Goal: Task Accomplishment & Management: Manage account settings

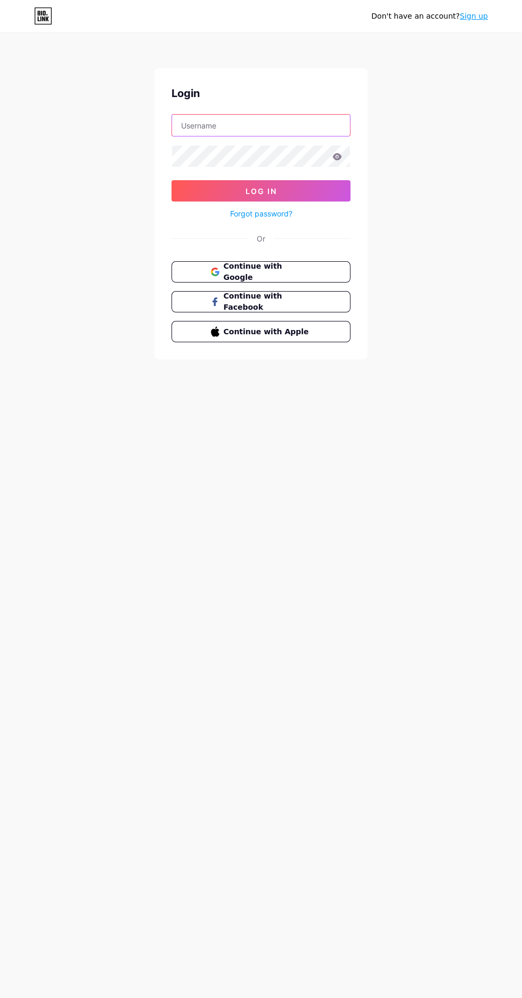
click at [303, 125] on input "text" at bounding box center [261, 125] width 178 height 21
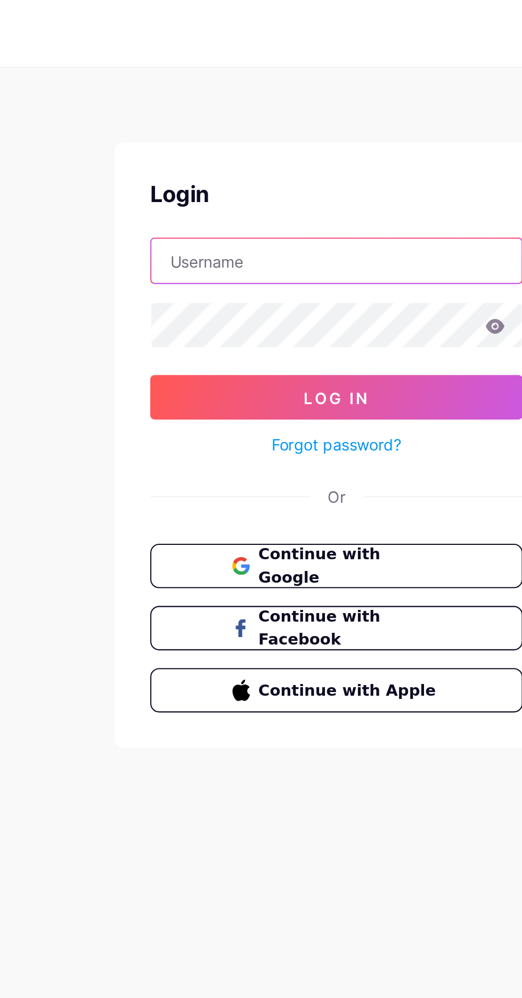
type input "thegauravgupta41@gmail.com"
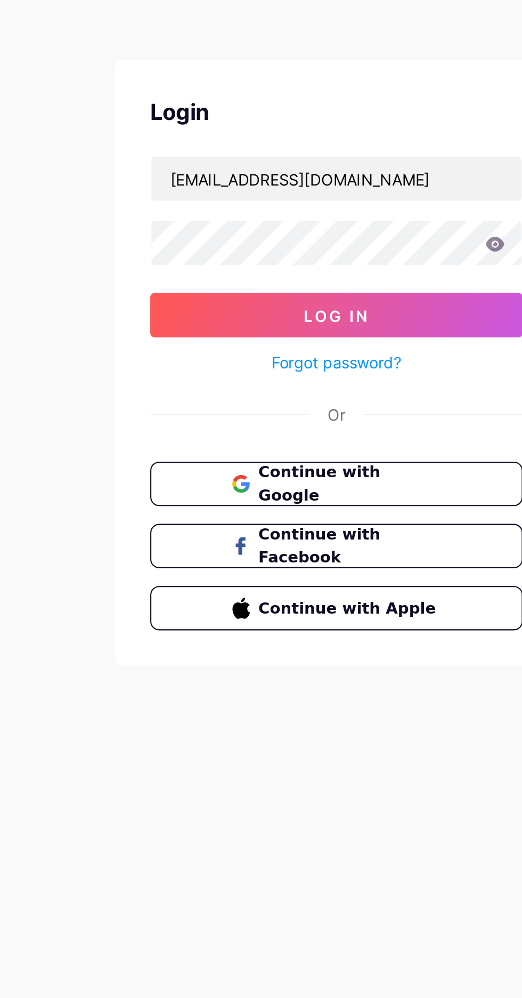
click at [277, 183] on button "Log In" at bounding box center [261, 190] width 179 height 21
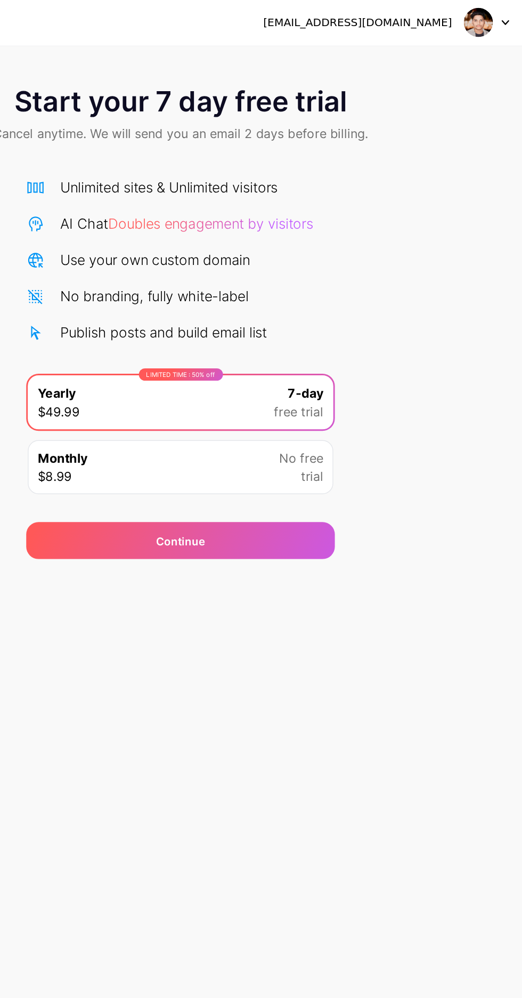
click at [486, 15] on icon at bounding box center [485, 16] width 5 height 4
click at [469, 138] on div "Start your 7 day free trial Cancel anytime. We will send you an email 2 days be…" at bounding box center [261, 217] width 522 height 337
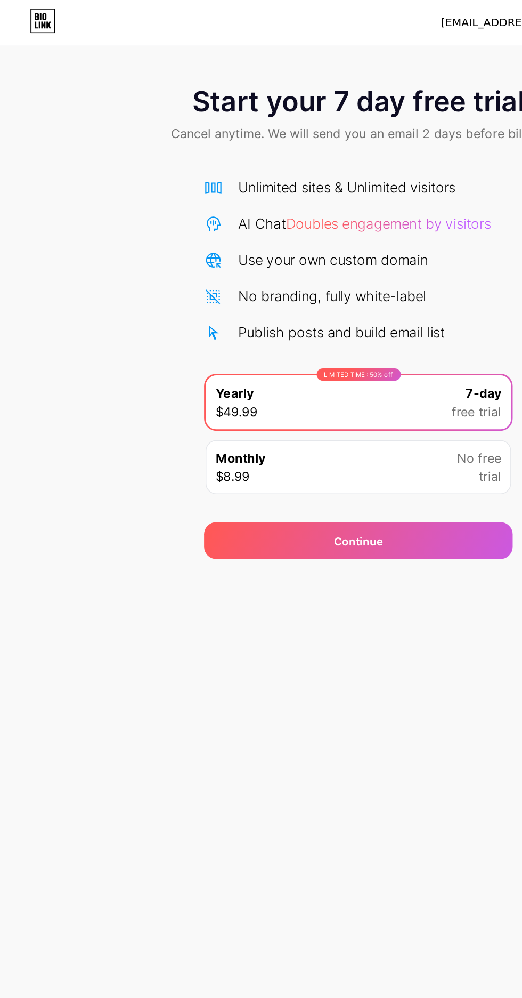
click at [310, 375] on div "Continue" at bounding box center [261, 374] width 213 height 26
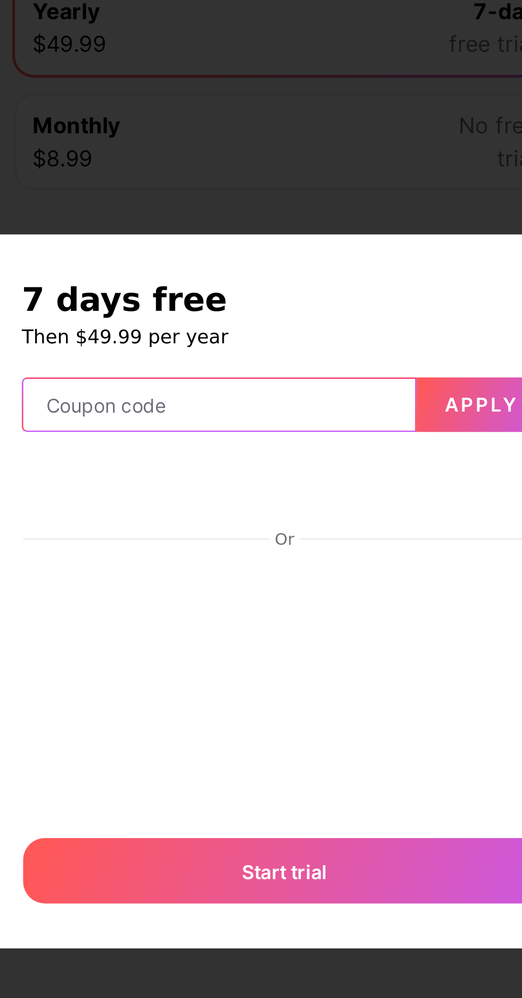
click at [276, 437] on input "text" at bounding box center [235, 426] width 153 height 21
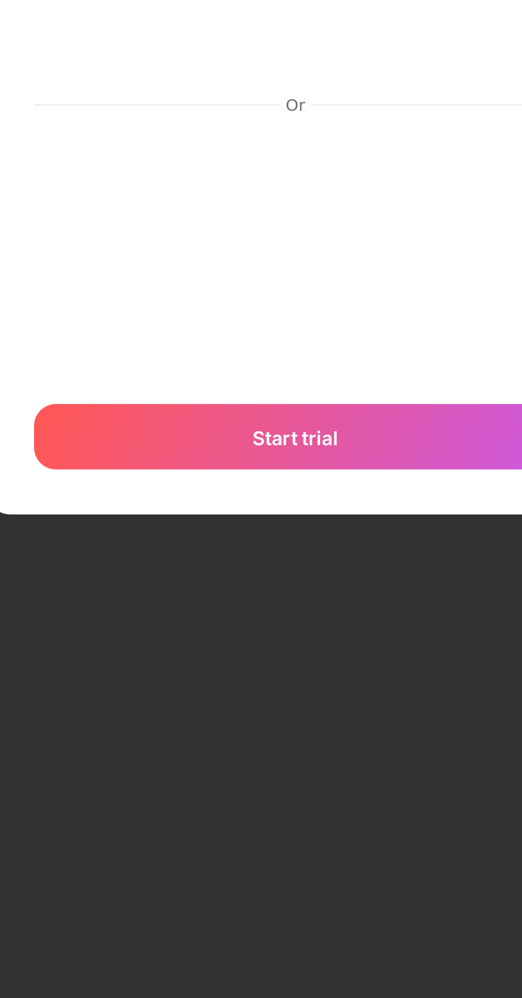
click at [298, 621] on div "Start trial" at bounding box center [261, 608] width 205 height 26
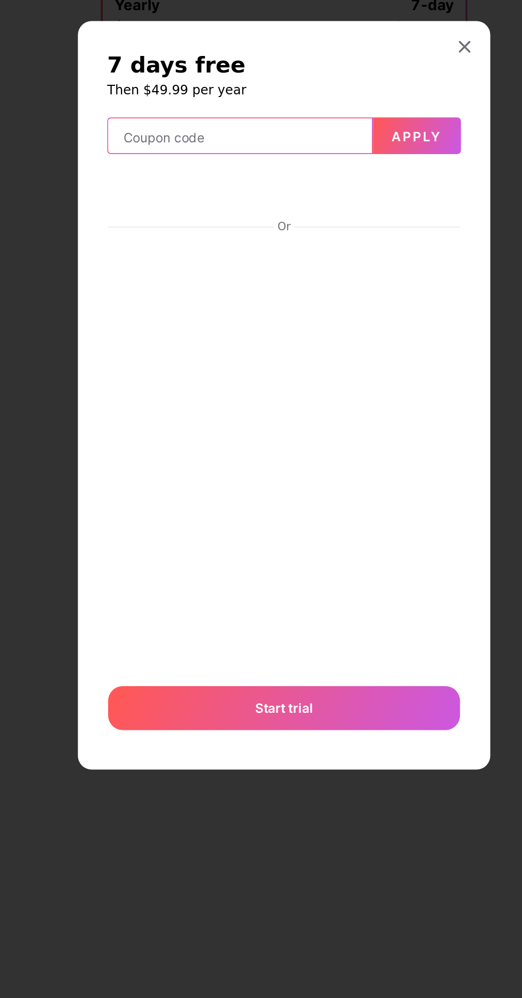
click at [296, 359] on input "text" at bounding box center [235, 348] width 153 height 21
type input "35699"
click at [344, 353] on span "Apply" at bounding box center [338, 348] width 29 height 9
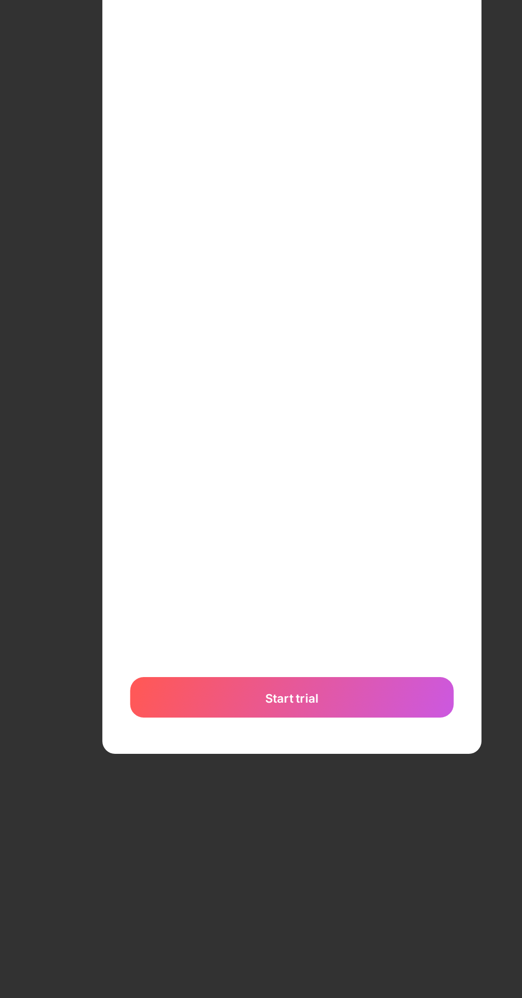
click at [314, 820] on div "Start trial" at bounding box center [261, 808] width 205 height 26
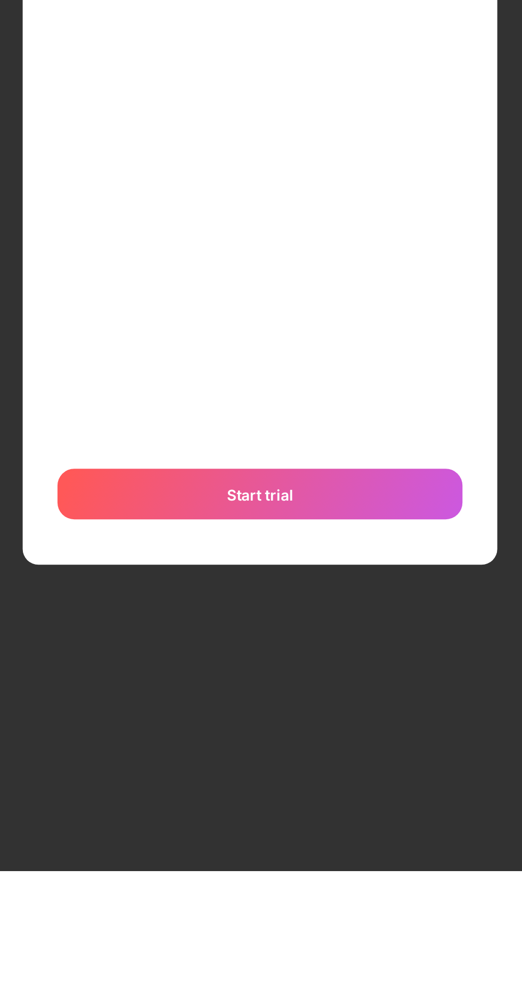
scroll to position [1, 0]
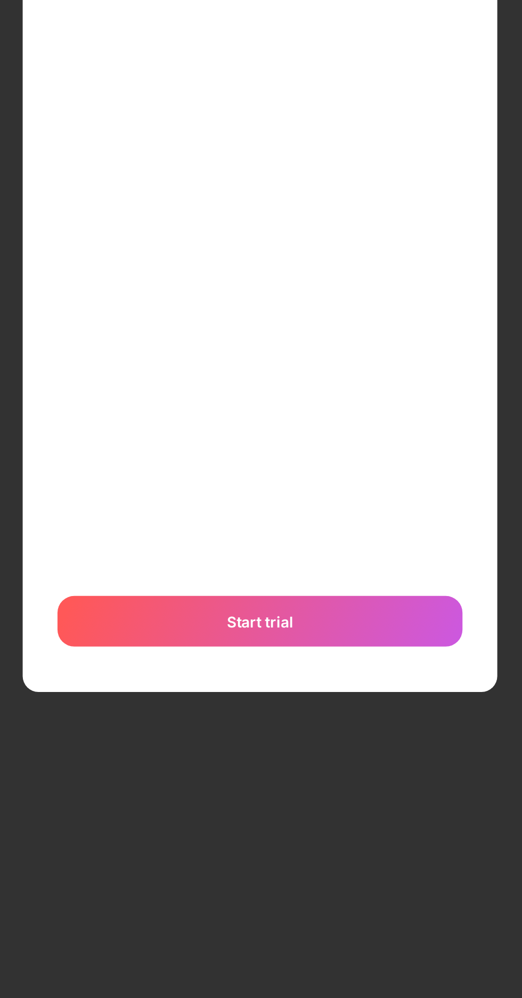
click at [309, 820] on div "Start trial" at bounding box center [261, 808] width 205 height 26
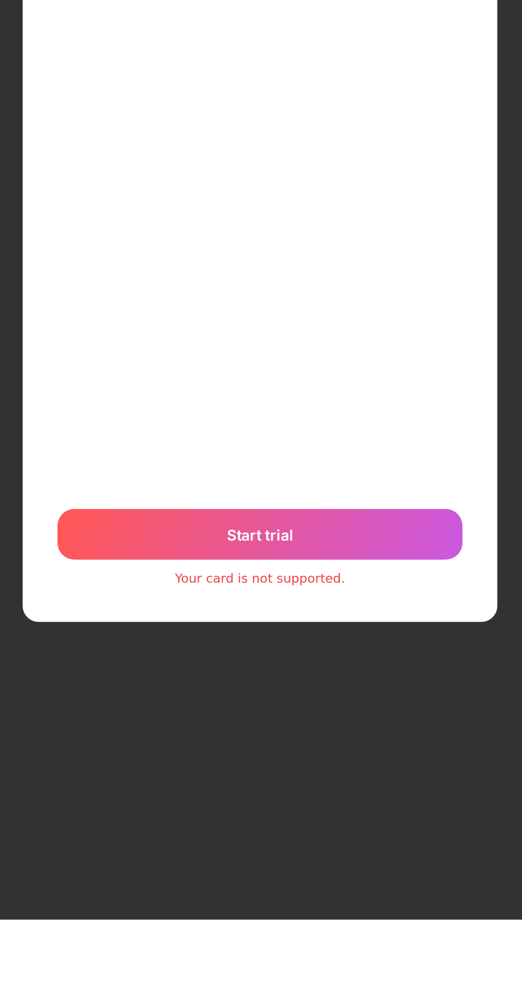
scroll to position [0, 0]
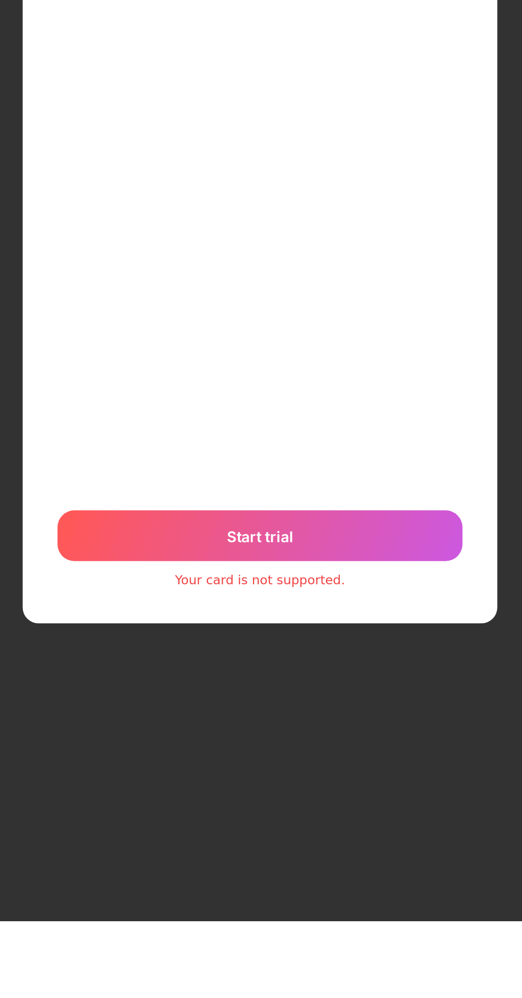
click at [318, 816] on div "Start trial" at bounding box center [261, 803] width 205 height 26
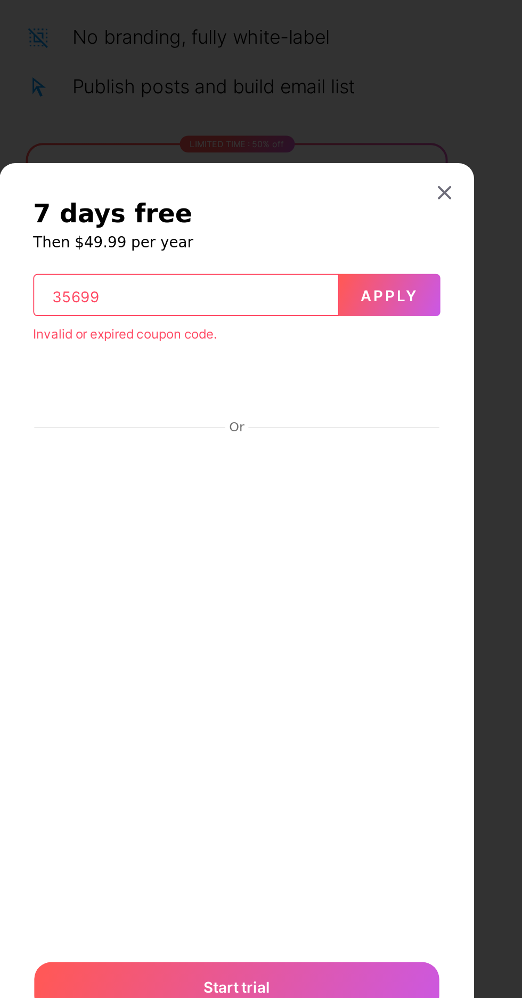
click at [370, 293] on div at bounding box center [366, 283] width 19 height 19
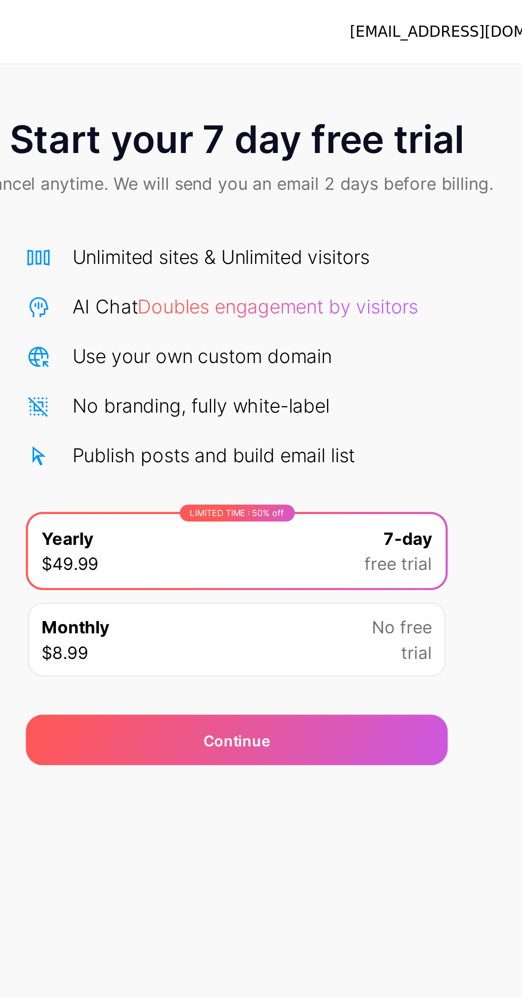
click at [320, 380] on div "Continue" at bounding box center [261, 374] width 213 height 26
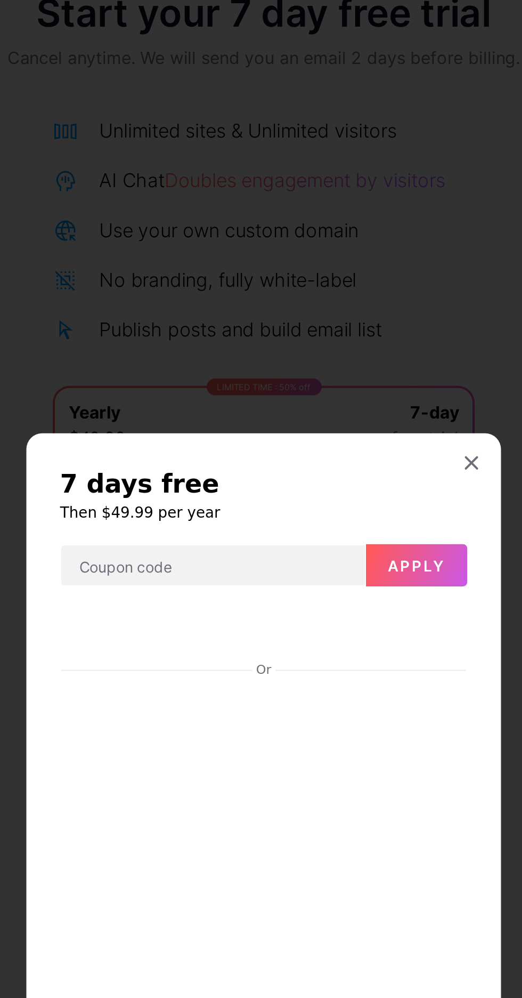
click at [368, 302] on icon at bounding box center [366, 297] width 9 height 9
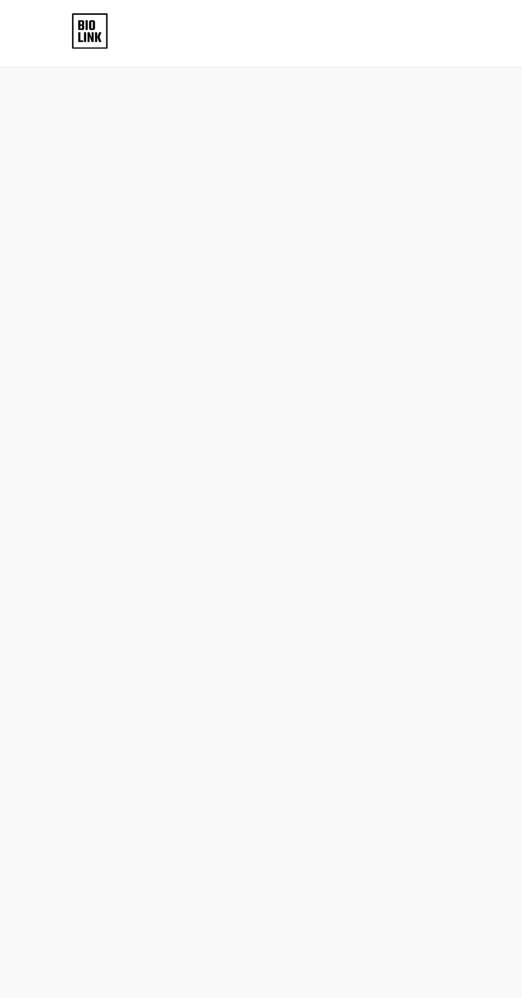
scroll to position [31, 0]
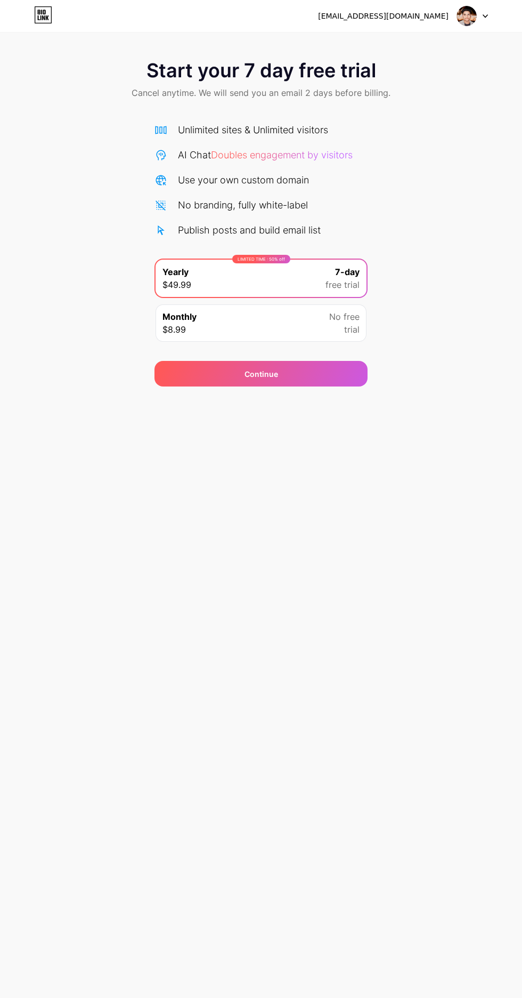
click at [350, 149] on span "Doubles engagement by visitors" at bounding box center [282, 154] width 142 height 11
click at [480, 288] on div "Start your 7 day free trial Cancel anytime. We will send you an email 2 days be…" at bounding box center [261, 217] width 522 height 337
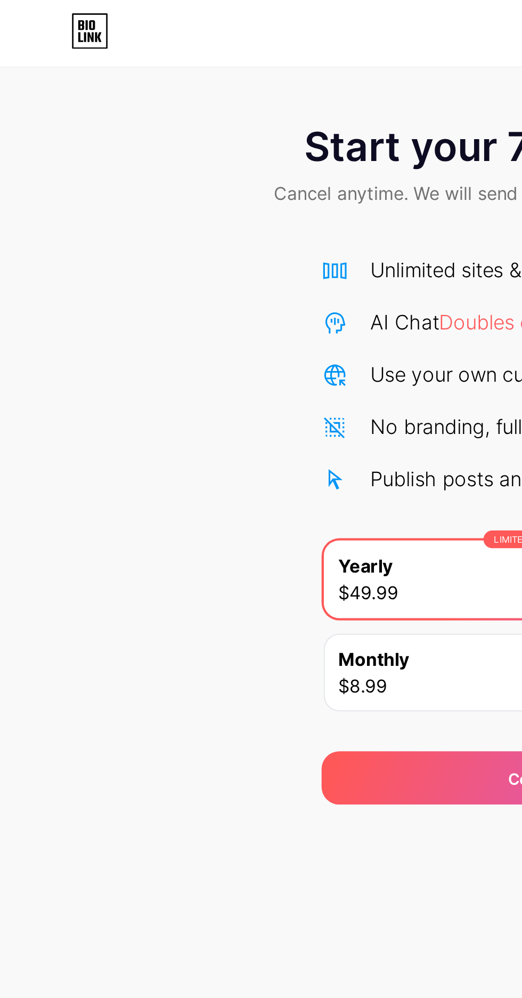
click at [37, 21] on icon at bounding box center [43, 14] width 18 height 17
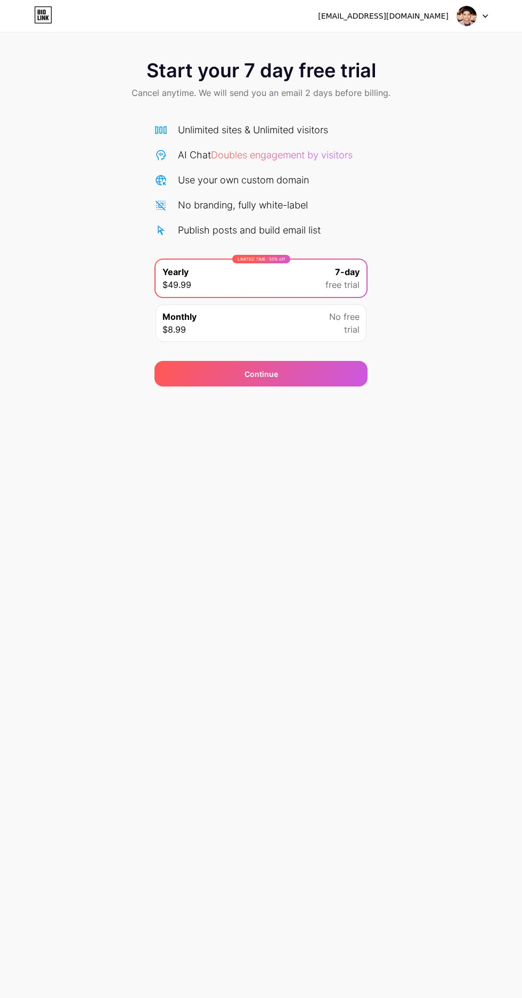
click at [468, 19] on img at bounding box center [467, 16] width 20 height 20
click at [426, 42] on li "Logout" at bounding box center [421, 43] width 132 height 29
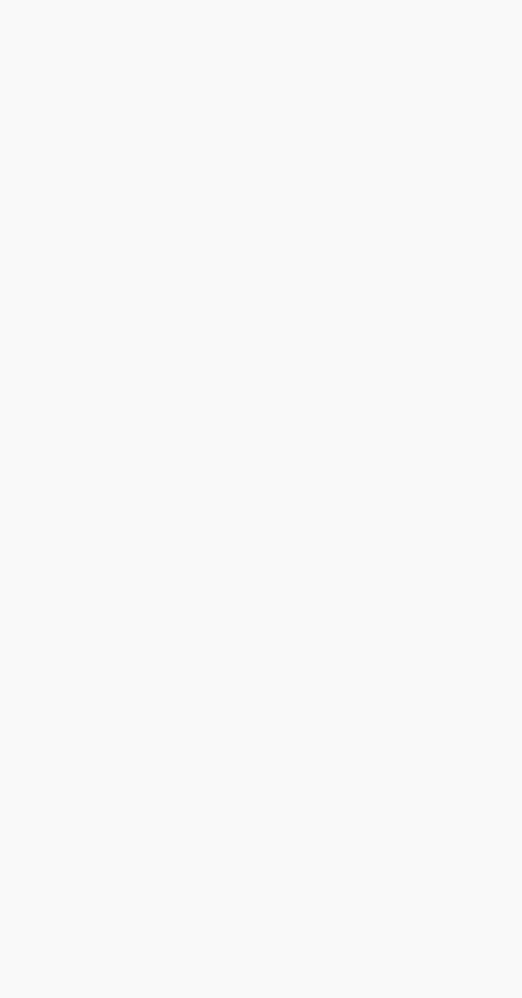
click at [379, 43] on div "Start your 7 day free trial Cancel anytime. We will send you an email 2 days be…" at bounding box center [261, 499] width 522 height 998
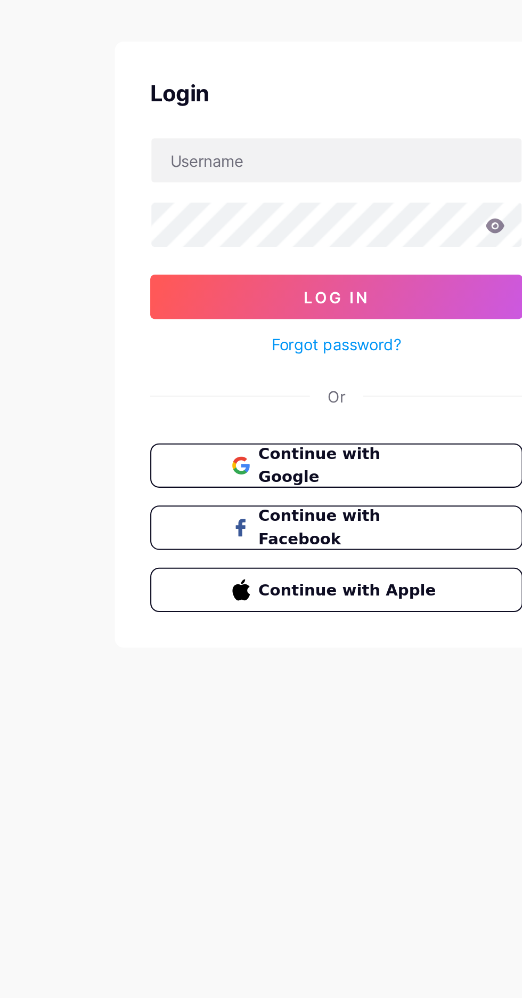
click at [279, 215] on link "Forgot password?" at bounding box center [261, 213] width 62 height 11
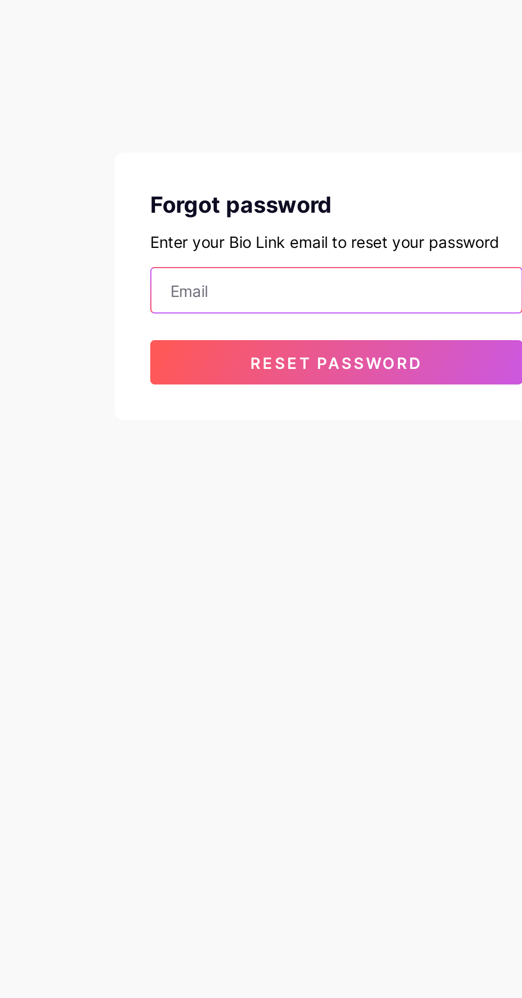
click at [300, 185] on input "email" at bounding box center [261, 187] width 178 height 21
type input "gauravgupta4179@gmail.com"
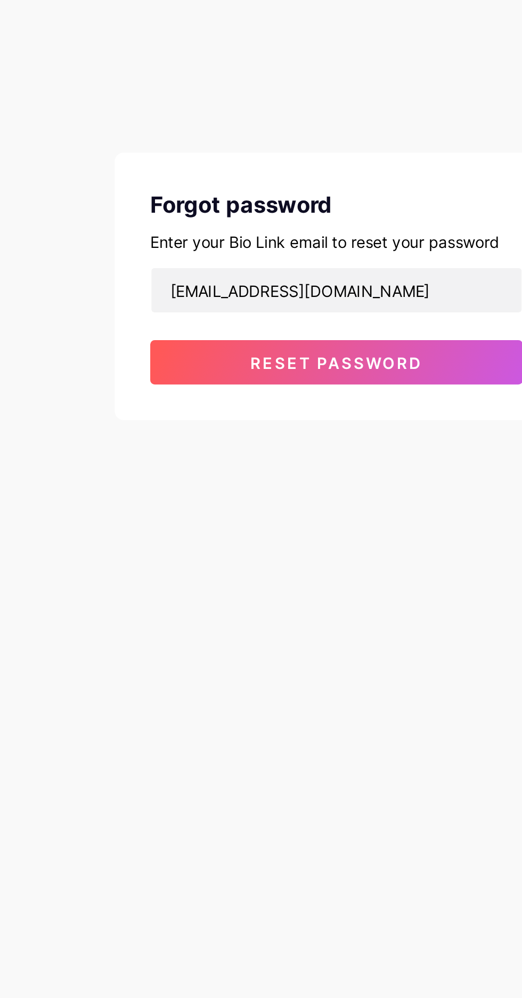
click at [312, 226] on button "Reset password" at bounding box center [261, 222] width 179 height 21
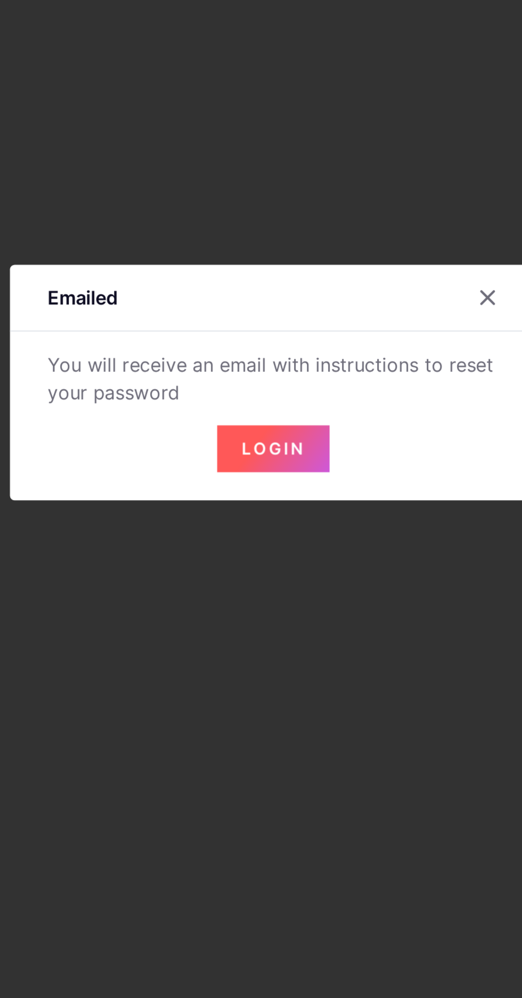
click at [268, 534] on span "Login" at bounding box center [261, 528] width 29 height 9
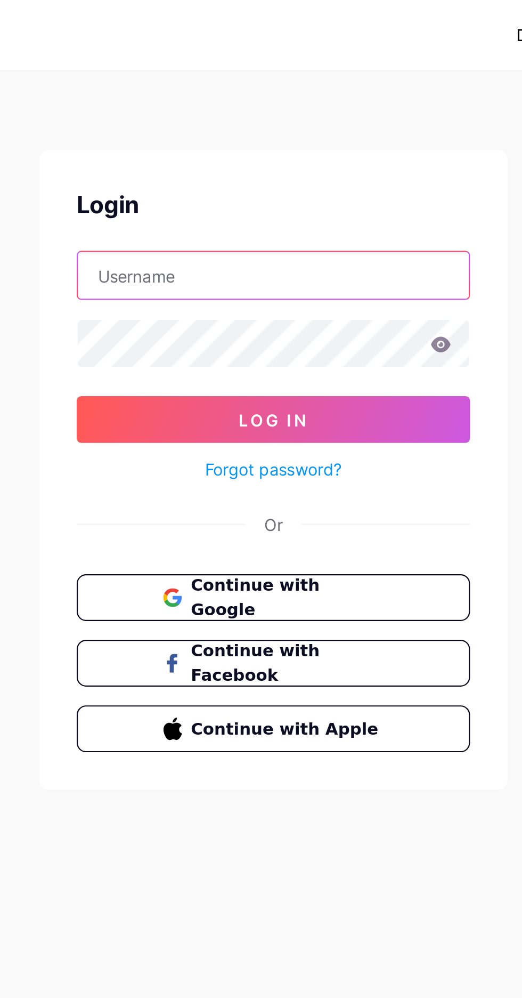
click at [311, 128] on input "text" at bounding box center [261, 125] width 178 height 21
click at [317, 128] on input "text" at bounding box center [261, 125] width 178 height 21
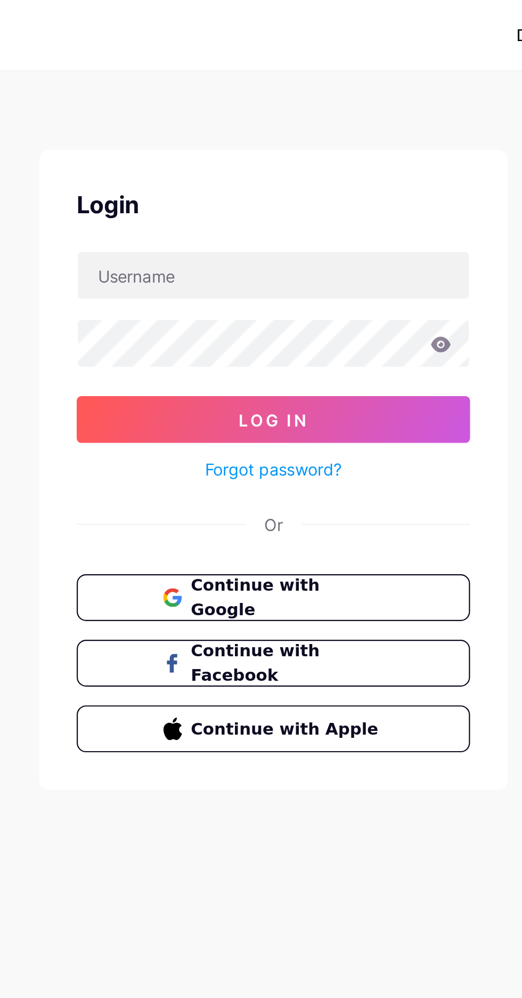
click at [312, 195] on button "Log In" at bounding box center [261, 190] width 179 height 21
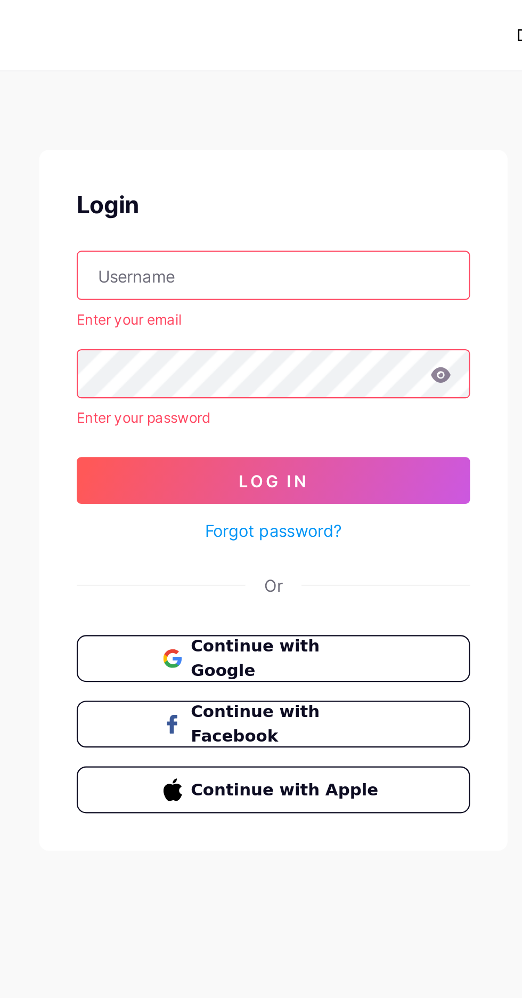
click at [317, 127] on input "text" at bounding box center [261, 125] width 178 height 21
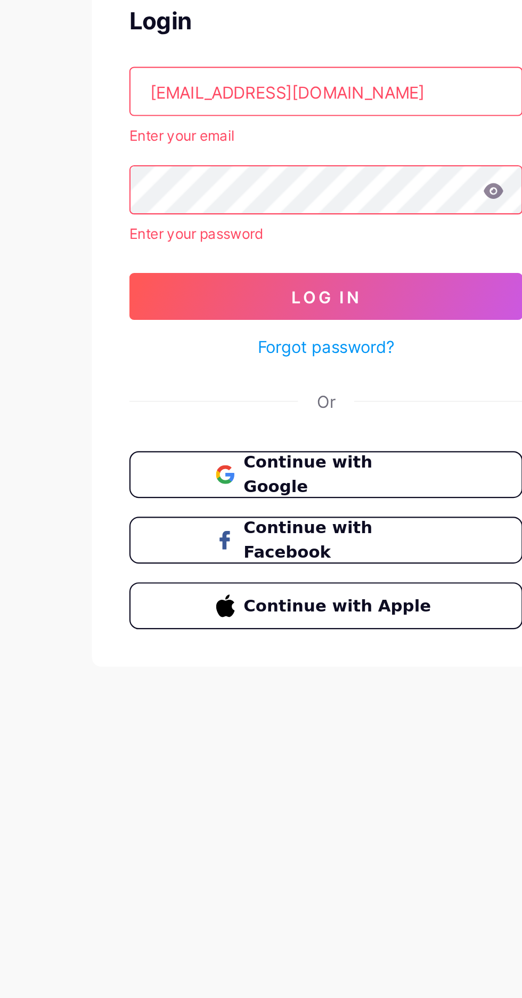
click at [313, 211] on button "Log In" at bounding box center [261, 218] width 179 height 21
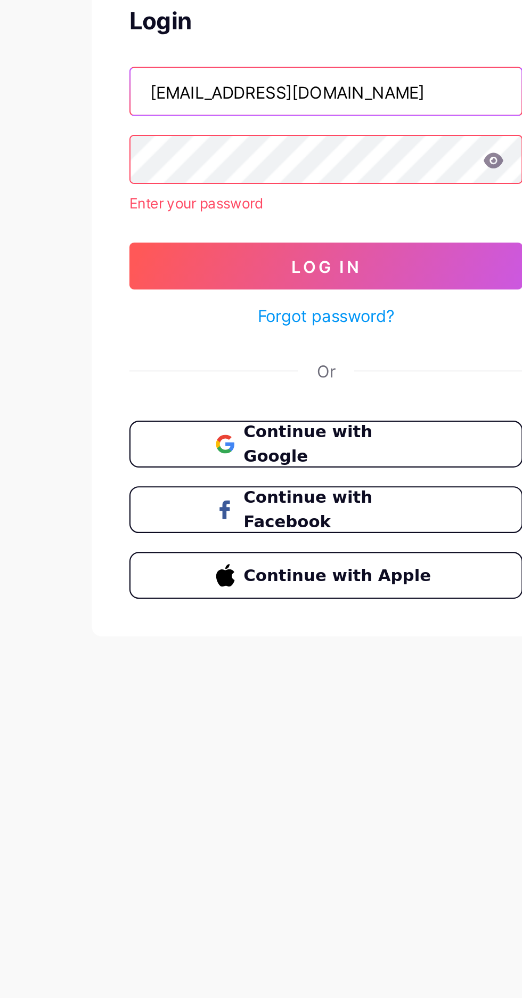
click at [320, 128] on input "thegauravgupta41@gmail.com" at bounding box center [261, 125] width 178 height 21
type input "t"
type input "H"
type input "gauravgupta4179@gmail.com"
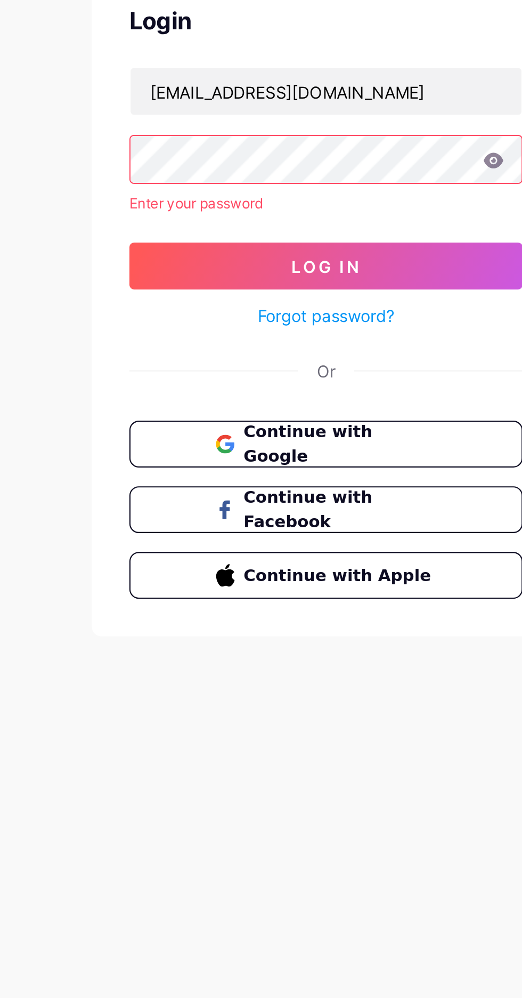
click at [320, 207] on button "Log In" at bounding box center [261, 204] width 179 height 21
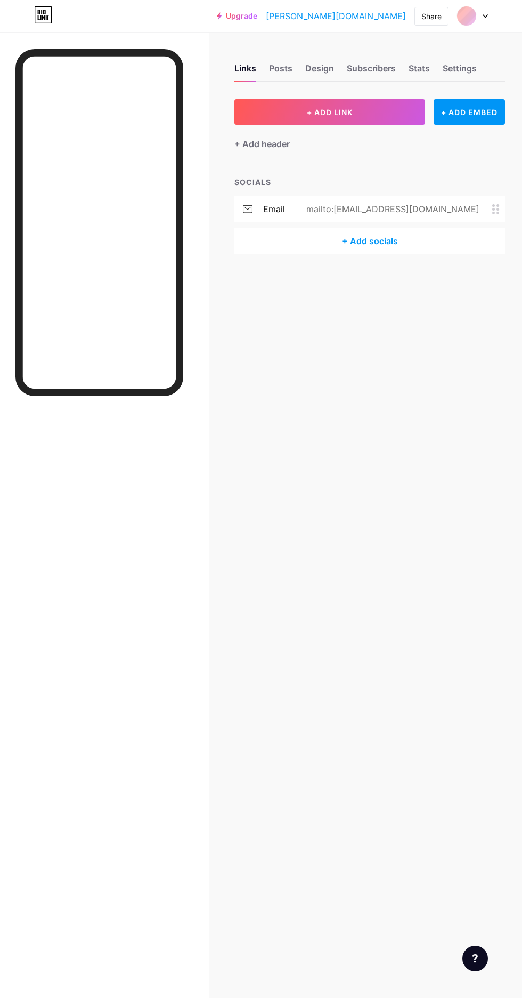
scroll to position [2, 0]
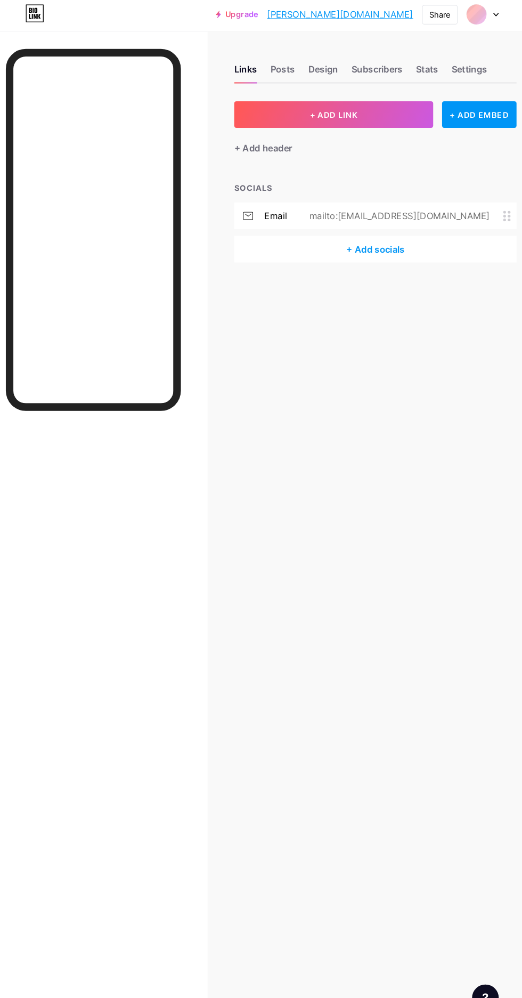
click at [287, 66] on div "Posts" at bounding box center [280, 71] width 23 height 19
click at [246, 62] on div "Links" at bounding box center [246, 71] width 22 height 19
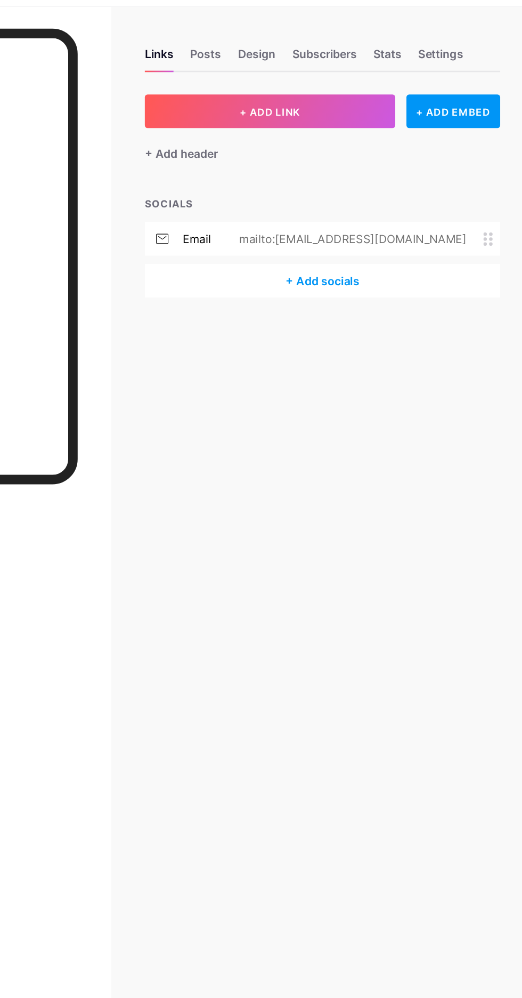
scroll to position [0, 0]
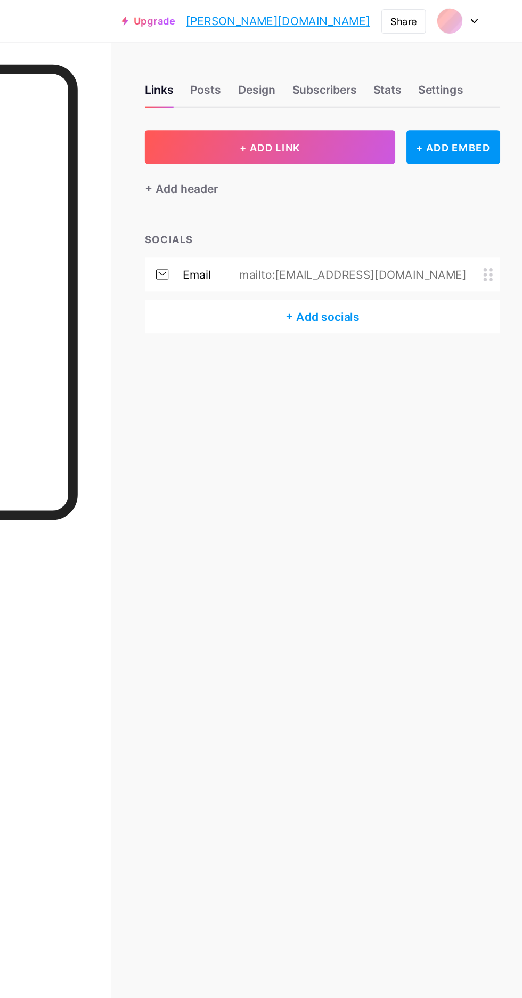
click at [282, 70] on div "Posts" at bounding box center [280, 71] width 23 height 19
click at [333, 71] on div "Design" at bounding box center [319, 71] width 29 height 19
click at [377, 66] on div "Subscribers" at bounding box center [371, 71] width 49 height 19
click at [423, 64] on div "Stats" at bounding box center [419, 71] width 21 height 19
click at [468, 68] on div "Settings" at bounding box center [460, 71] width 34 height 19
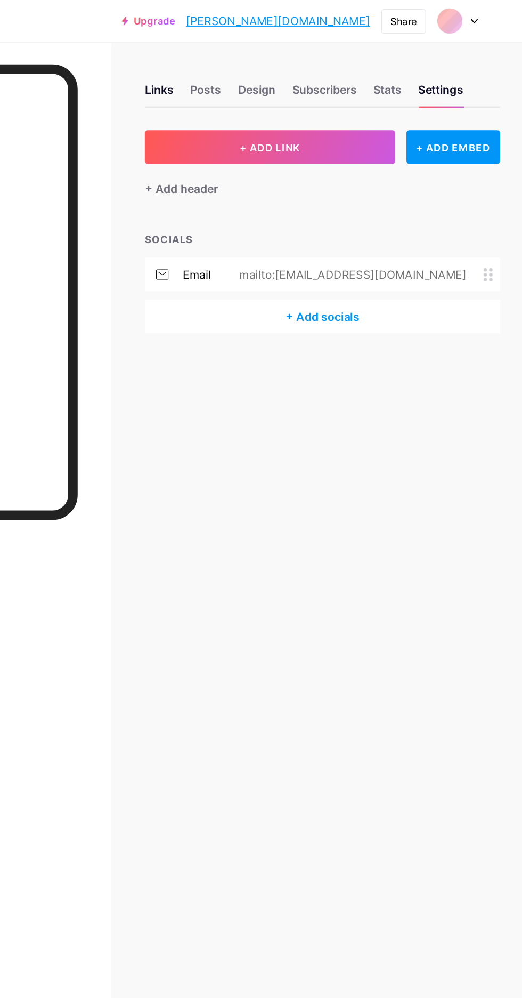
click at [238, 72] on div "Links" at bounding box center [246, 71] width 22 height 19
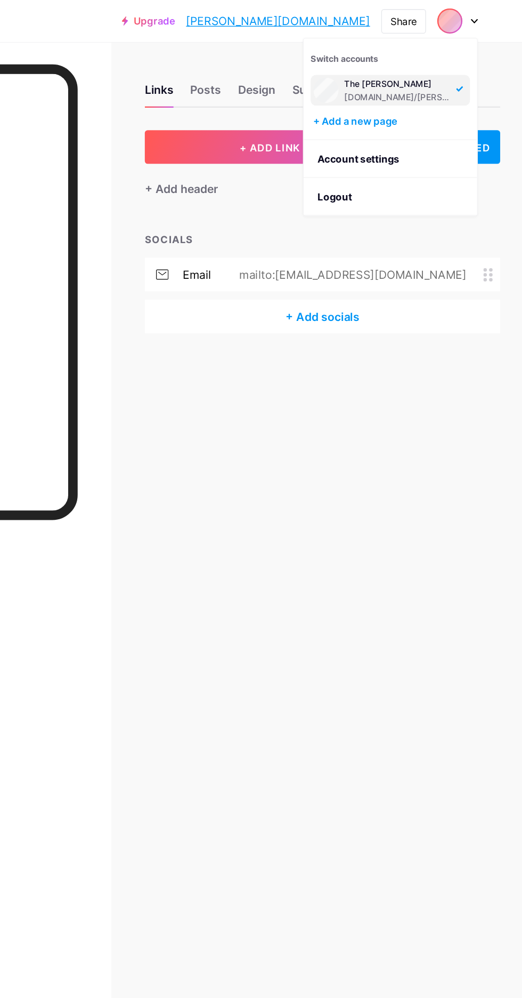
click at [444, 312] on div "Links Posts Design Subscribers Stats Settings + ADD LINK + ADD EMBED + Add head…" at bounding box center [261, 499] width 522 height 998
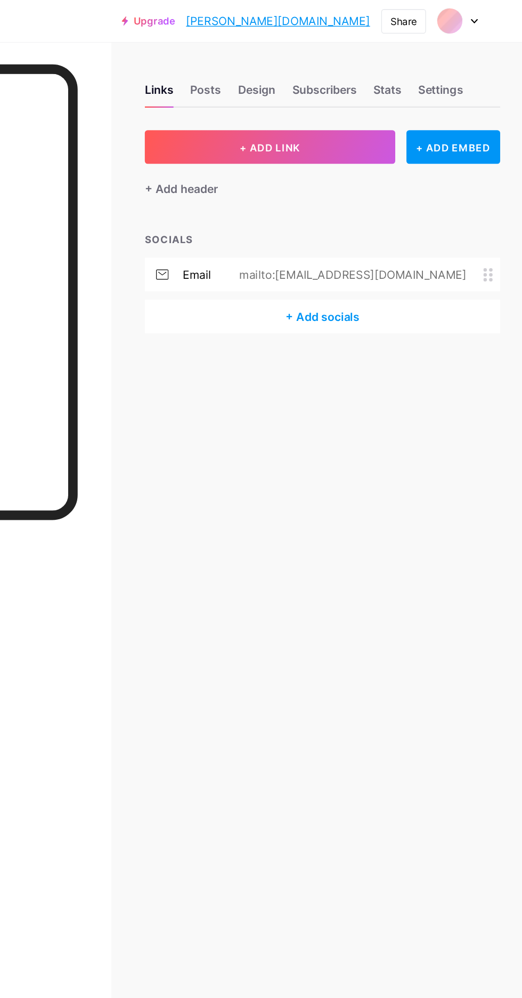
click at [429, 238] on div "+ Add socials" at bounding box center [370, 241] width 271 height 26
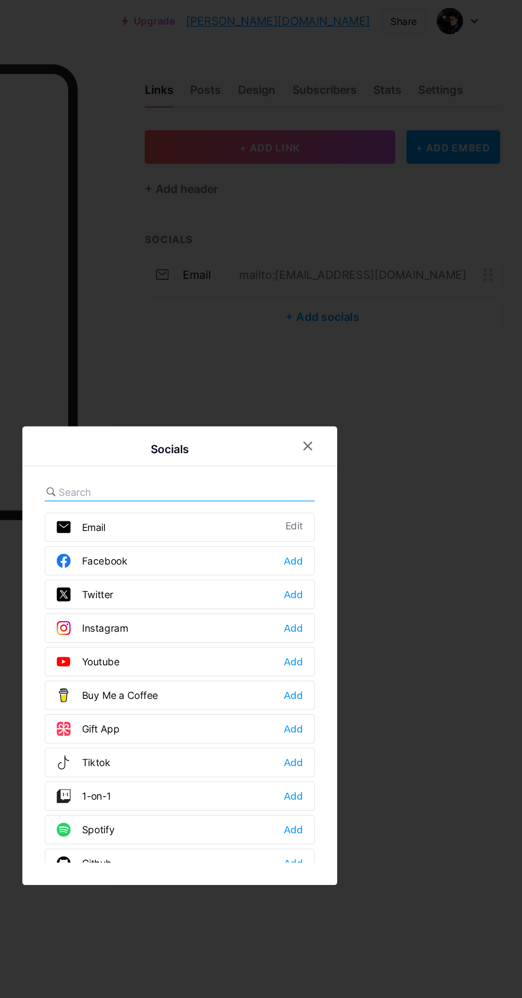
click at [326, 515] on div "Youtube Add" at bounding box center [261, 503] width 206 height 22
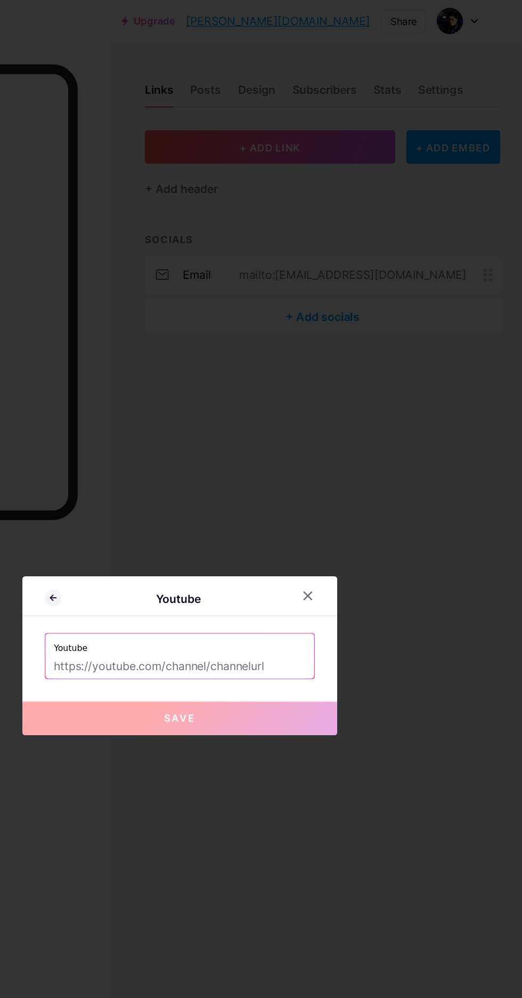
click at [514, 326] on div at bounding box center [261, 499] width 522 height 998
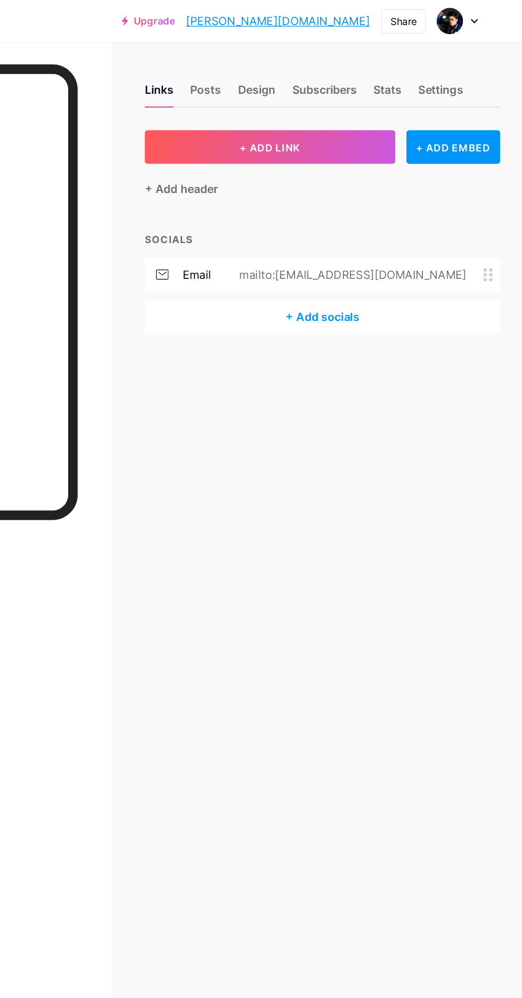
click at [469, 71] on div "Settings" at bounding box center [460, 71] width 34 height 19
click at [250, 71] on div "Links" at bounding box center [246, 71] width 22 height 19
click at [486, 15] on icon at bounding box center [485, 16] width 5 height 4
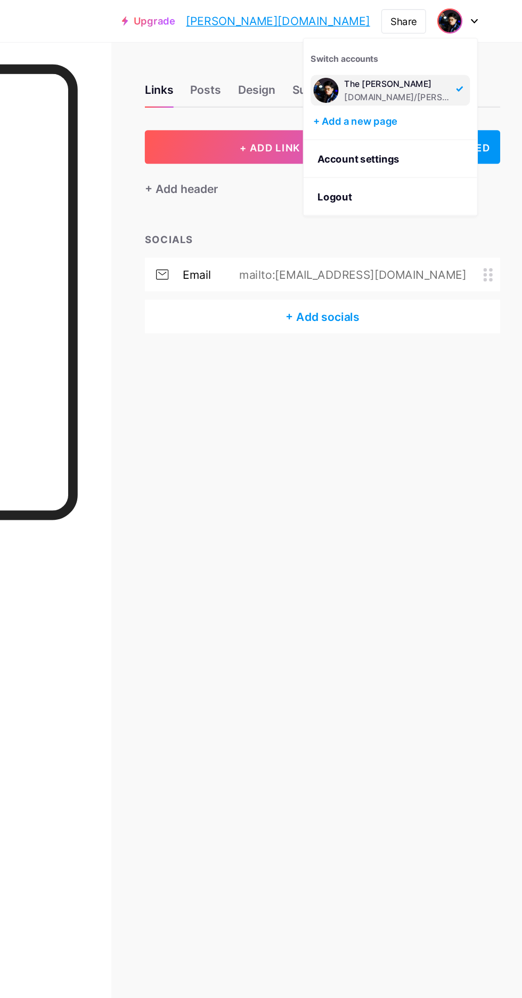
click at [462, 120] on link "Account settings" at bounding box center [421, 121] width 132 height 29
click at [451, 119] on link "Account settings" at bounding box center [421, 121] width 132 height 29
click at [323, 366] on div "Links Posts Design Subscribers Stats Settings + ADD LINK + ADD EMBED + Add head…" at bounding box center [261, 499] width 522 height 998
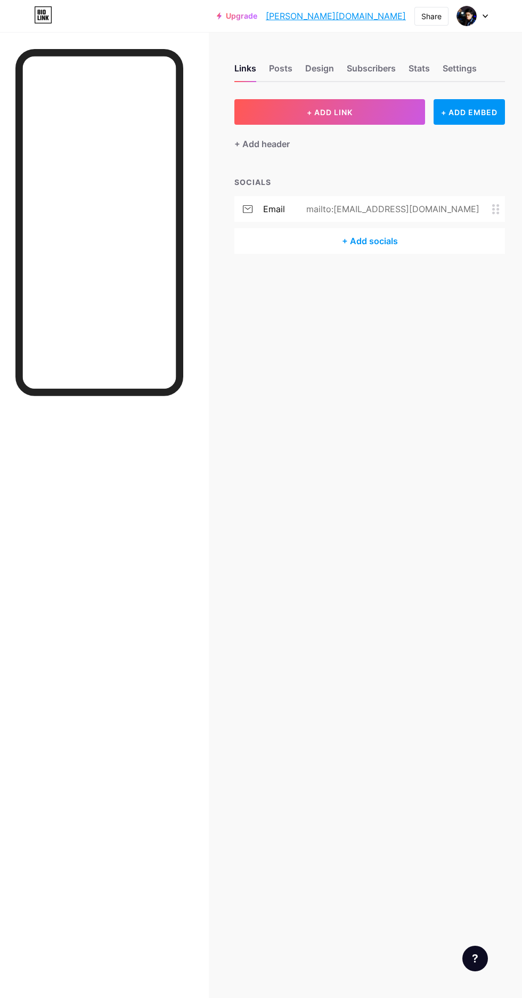
click at [472, 20] on img at bounding box center [467, 16] width 20 height 20
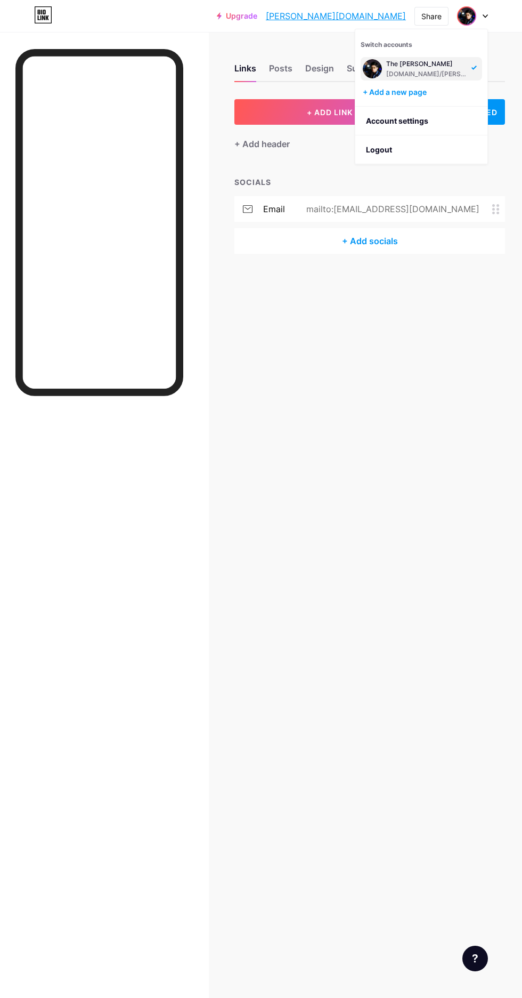
click at [451, 119] on link "Account settings" at bounding box center [421, 121] width 132 height 29
click at [452, 119] on link "Account settings" at bounding box center [421, 121] width 132 height 29
click at [318, 435] on div "Links Posts Design Subscribers Stats Settings + ADD LINK + ADD EMBED + Add head…" at bounding box center [261, 499] width 522 height 998
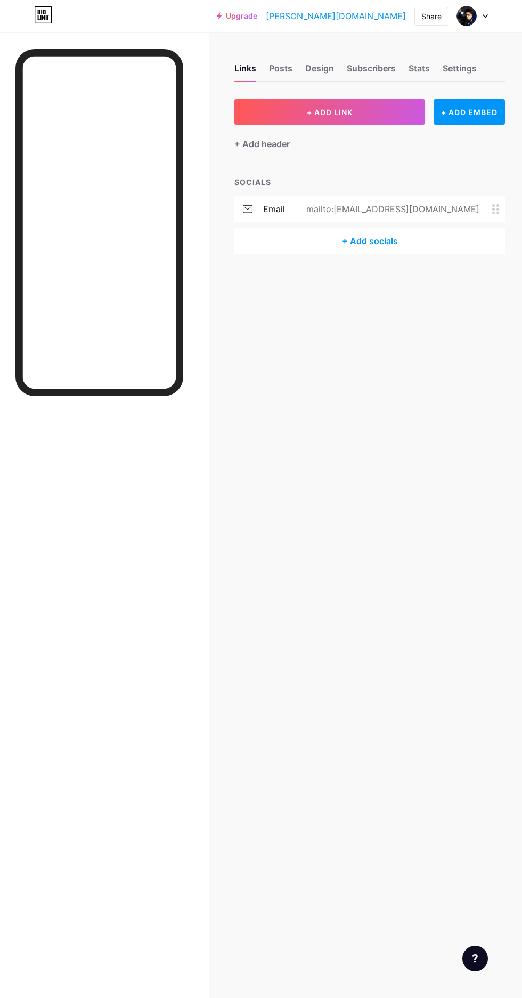
click at [394, 250] on div "+ Add socials" at bounding box center [370, 241] width 271 height 26
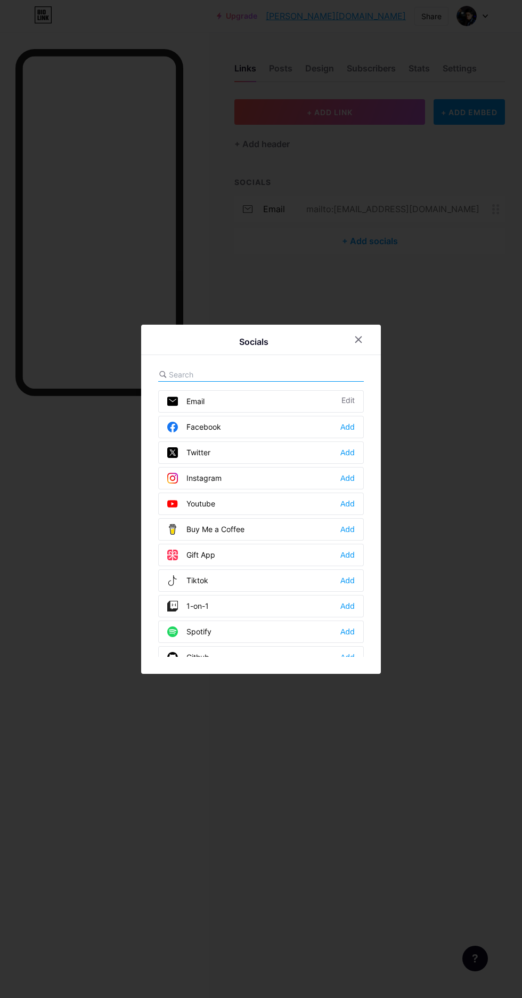
click at [485, 490] on div at bounding box center [261, 499] width 522 height 998
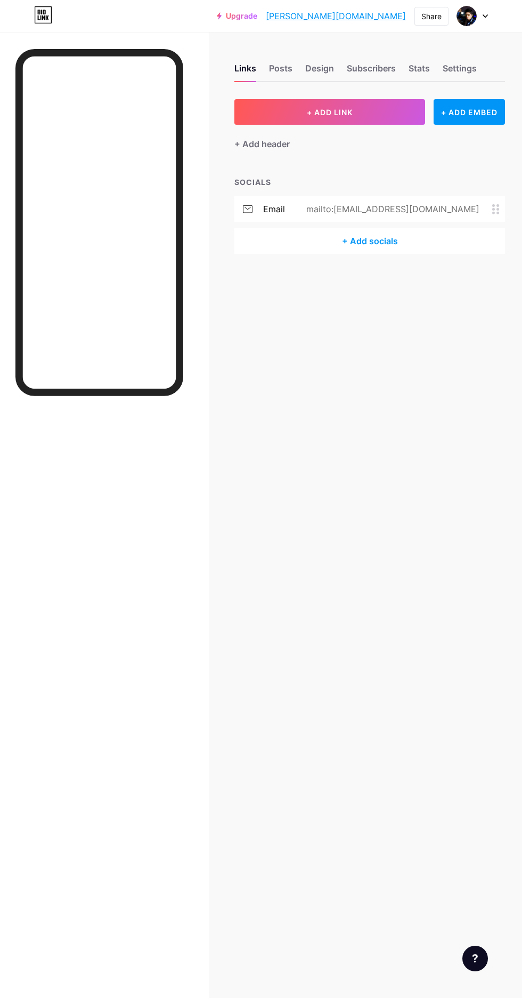
click at [432, 252] on div "+ Add socials" at bounding box center [370, 241] width 271 height 26
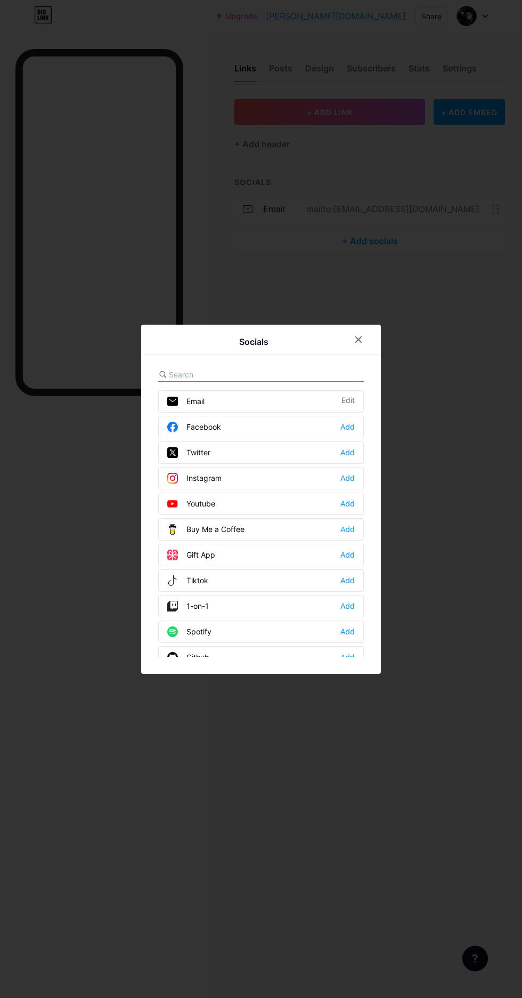
click at [348, 432] on div "Add" at bounding box center [348, 427] width 14 height 11
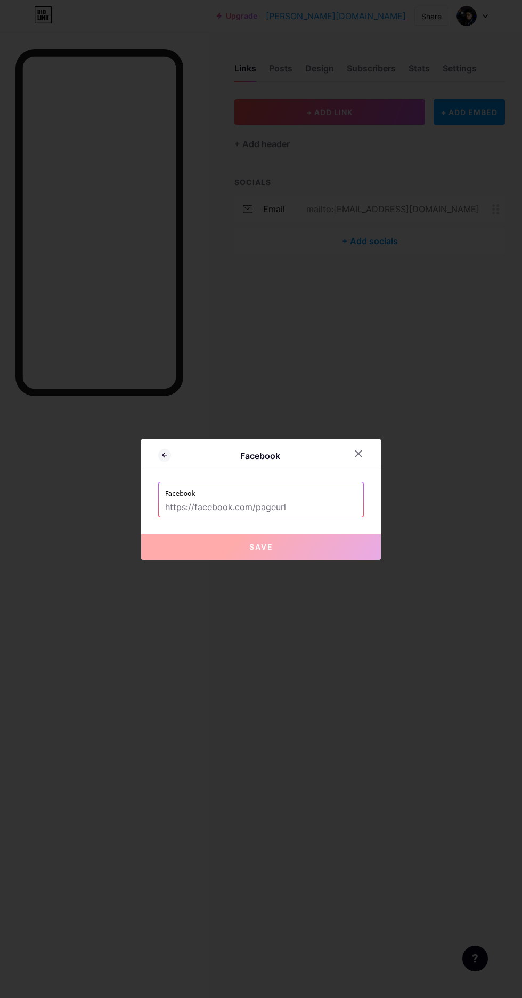
click at [317, 516] on input "text" at bounding box center [261, 507] width 192 height 18
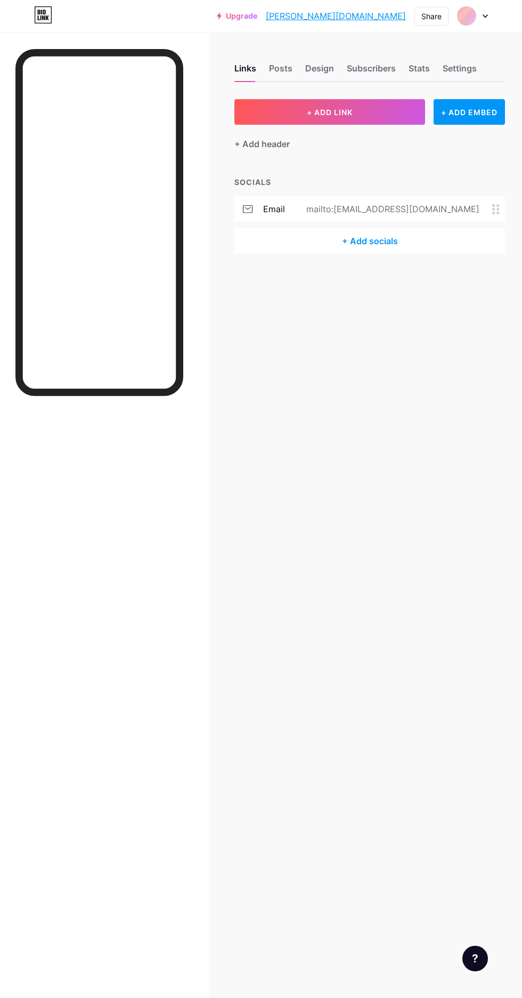
click at [462, 75] on div "Settings" at bounding box center [460, 71] width 34 height 19
click at [486, 16] on icon at bounding box center [485, 16] width 5 height 4
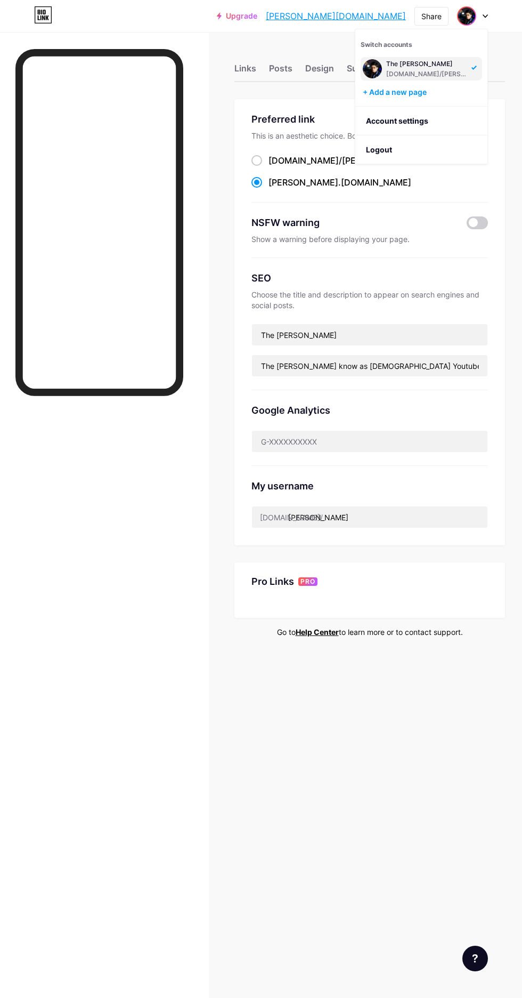
click at [132, 580] on div at bounding box center [99, 539] width 168 height 981
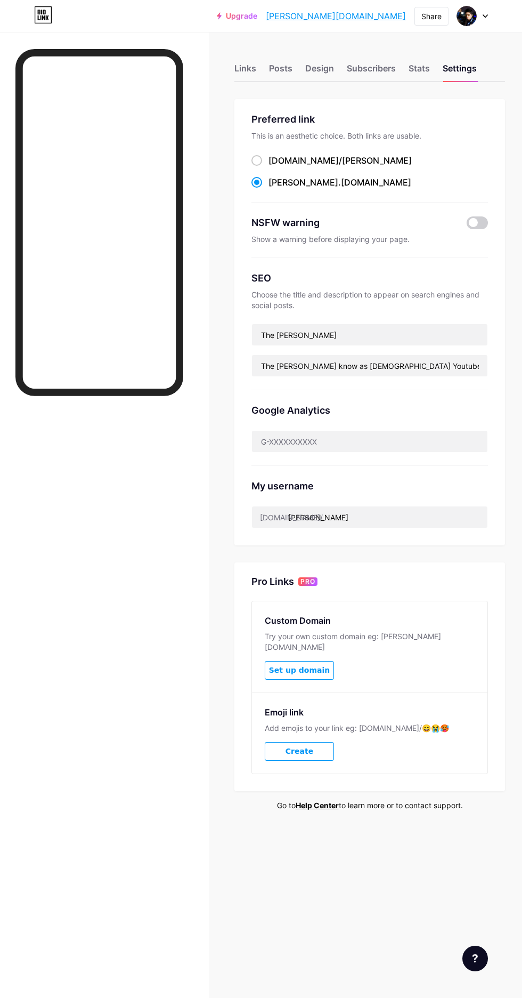
click at [421, 72] on div "Stats" at bounding box center [419, 71] width 21 height 19
click at [291, 69] on div "Posts" at bounding box center [280, 71] width 23 height 19
click at [474, 17] on img at bounding box center [467, 16] width 20 height 20
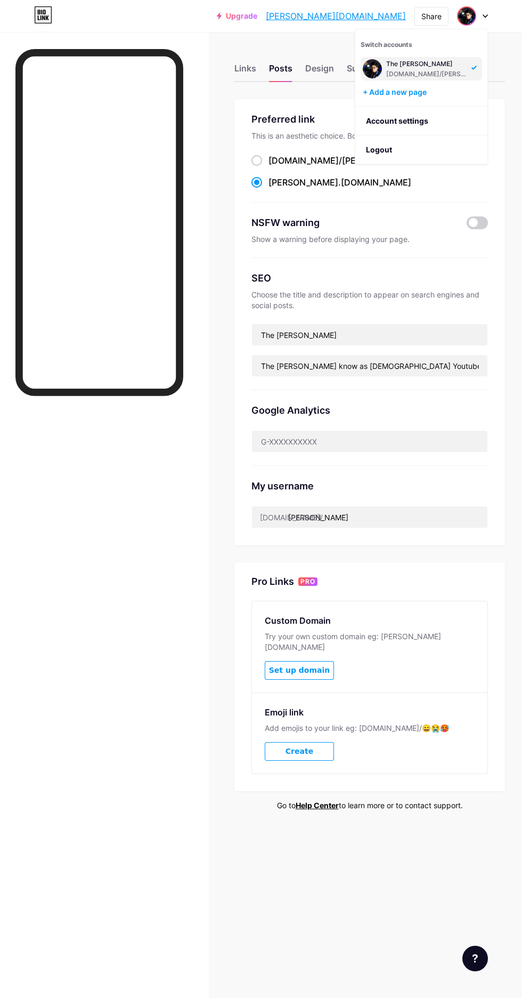
click at [189, 133] on div at bounding box center [104, 531] width 209 height 998
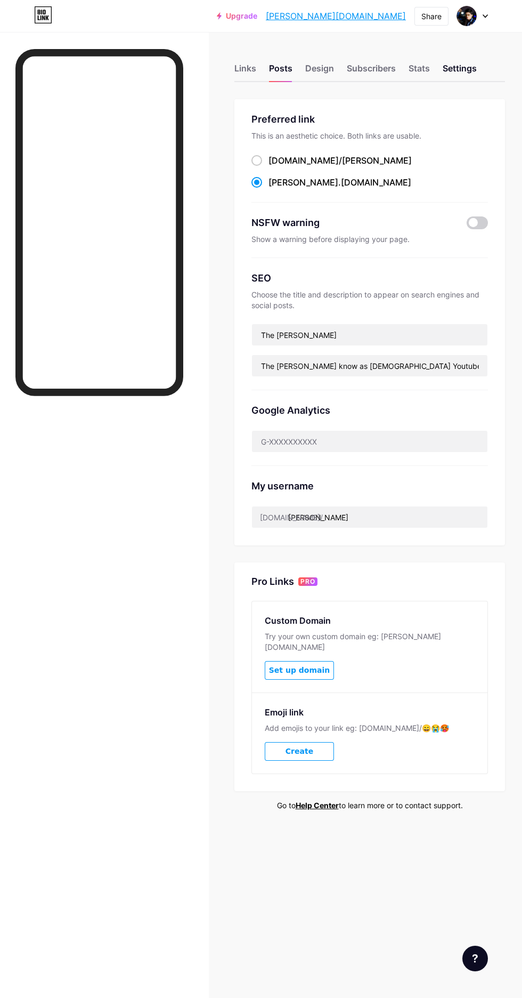
click at [312, 74] on div "Design" at bounding box center [319, 71] width 29 height 19
click at [146, 697] on div at bounding box center [99, 539] width 168 height 981
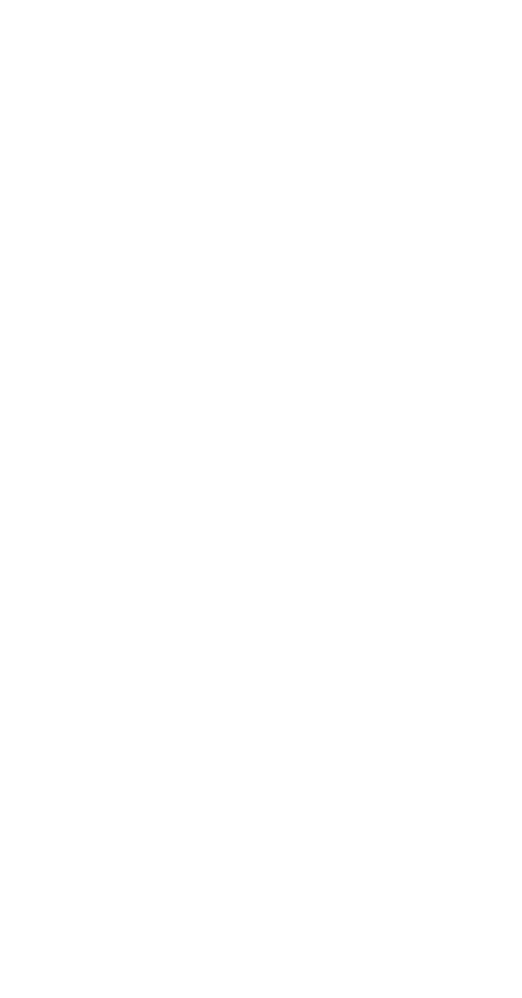
click at [350, 0] on html at bounding box center [261, 0] width 522 height 0
